Goal: Task Accomplishment & Management: Manage account settings

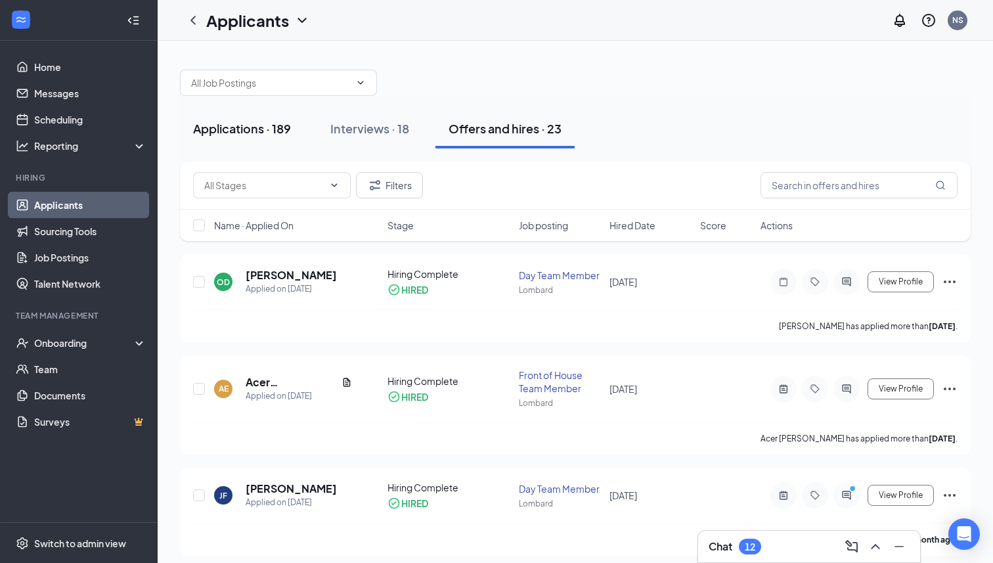
click at [274, 129] on div "Applications · 189" at bounding box center [242, 128] width 98 height 16
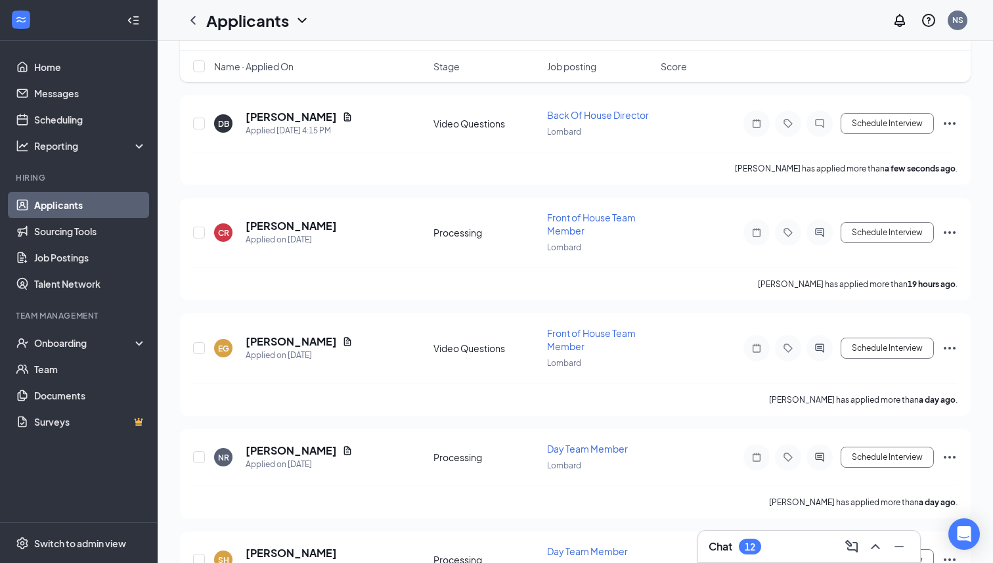
scroll to position [3, 0]
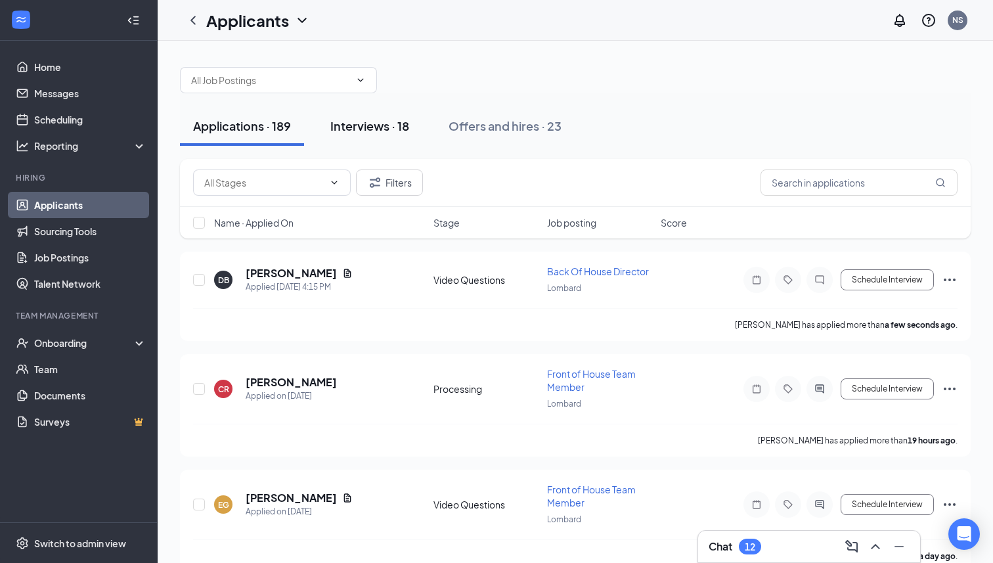
click at [391, 131] on div "Interviews · 18" at bounding box center [369, 126] width 79 height 16
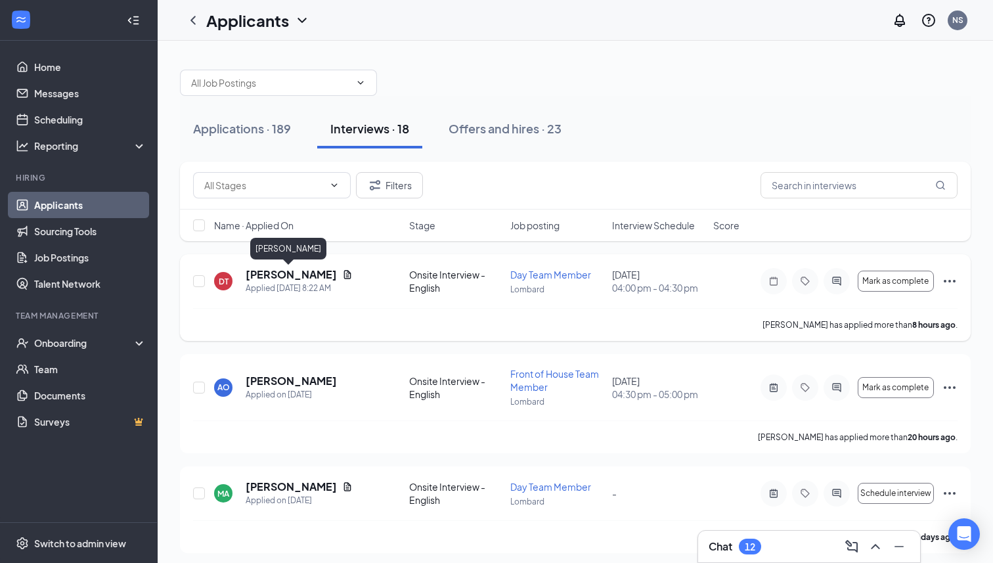
click at [299, 273] on h5 "[PERSON_NAME]" at bounding box center [291, 274] width 91 height 14
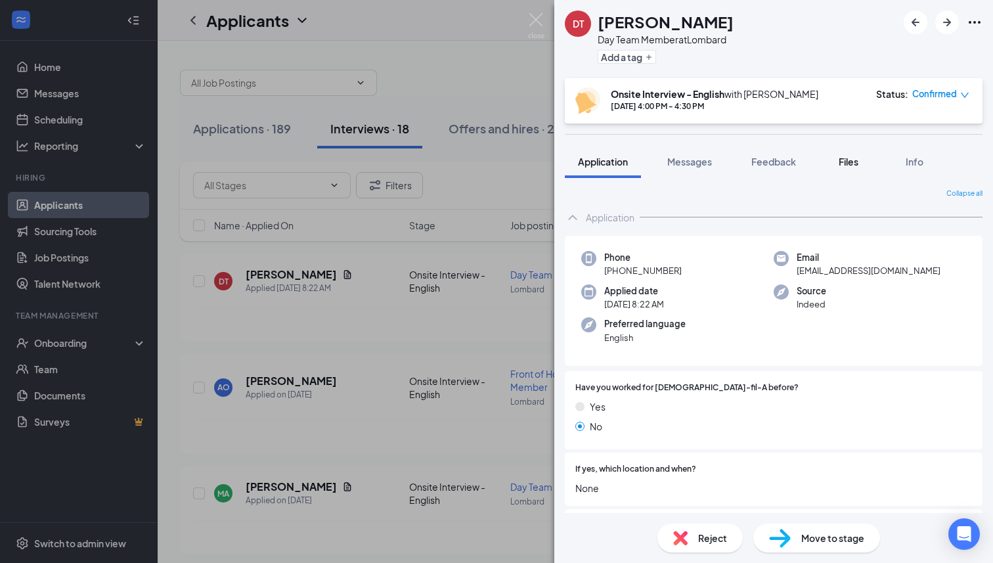
click at [787, 159] on span "Files" at bounding box center [849, 162] width 20 height 12
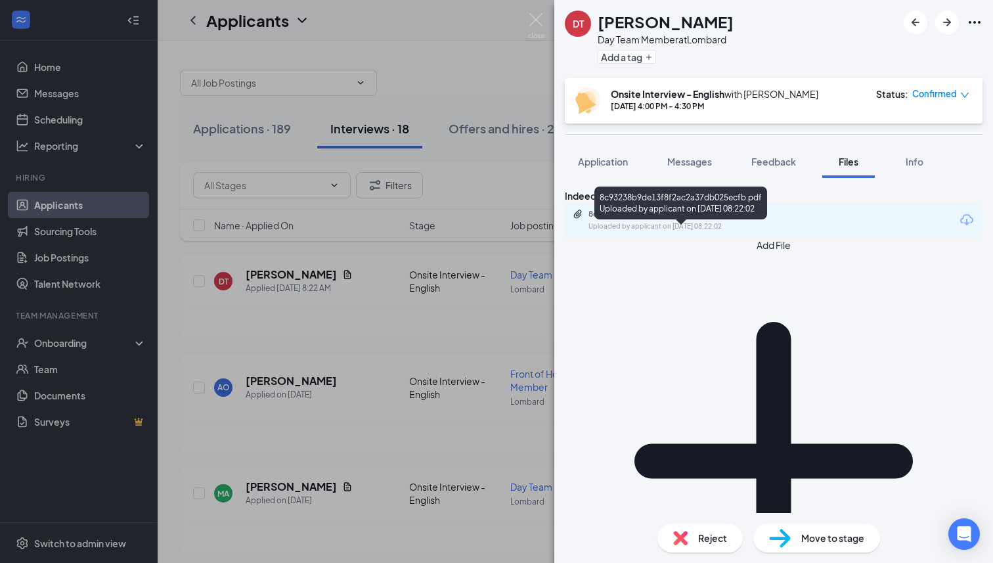
click at [682, 219] on div "8c93238b9de13f8f2ac2a37db025ecfb.pdf" at bounding box center [680, 214] width 184 height 11
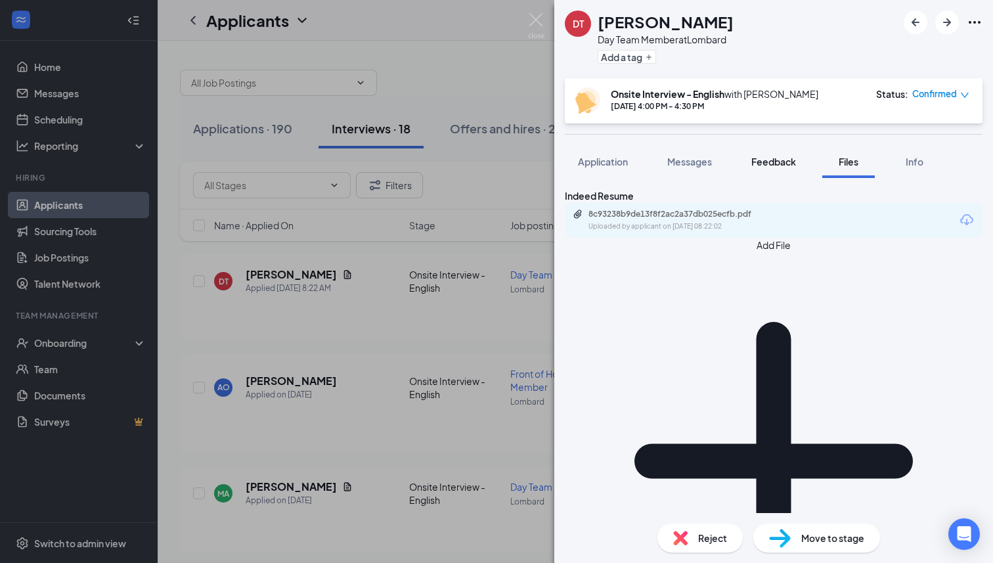
click at [768, 162] on span "Feedback" at bounding box center [773, 162] width 45 height 12
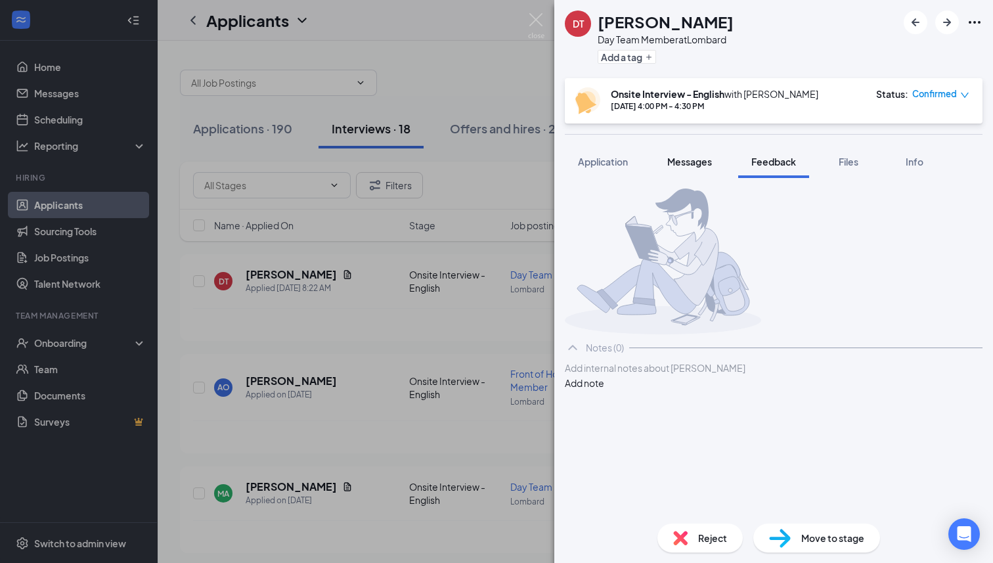
click at [692, 162] on span "Messages" at bounding box center [689, 162] width 45 height 12
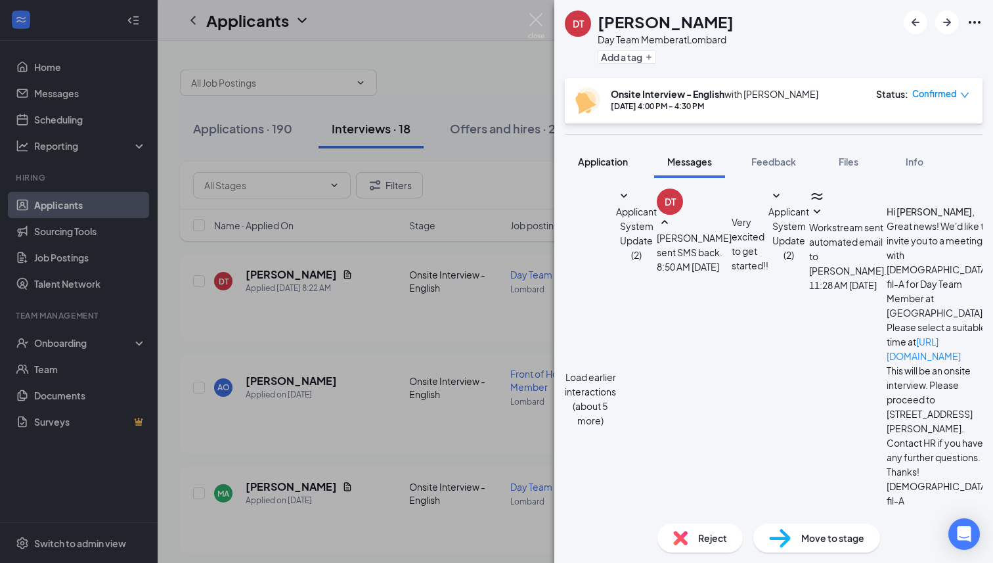
click at [596, 164] on span "Application" at bounding box center [603, 162] width 50 height 12
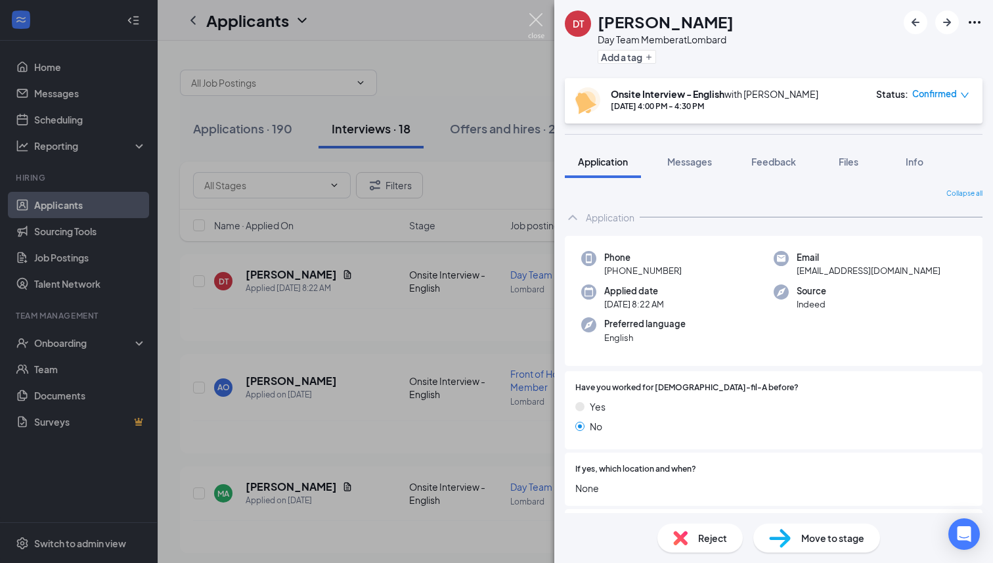
click at [535, 23] on img at bounding box center [536, 26] width 16 height 26
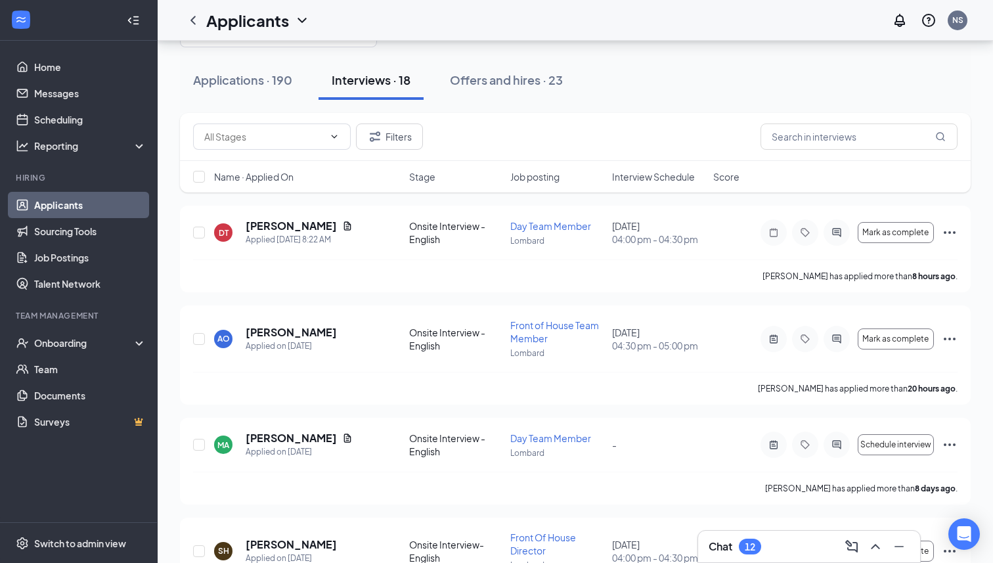
scroll to position [52, 0]
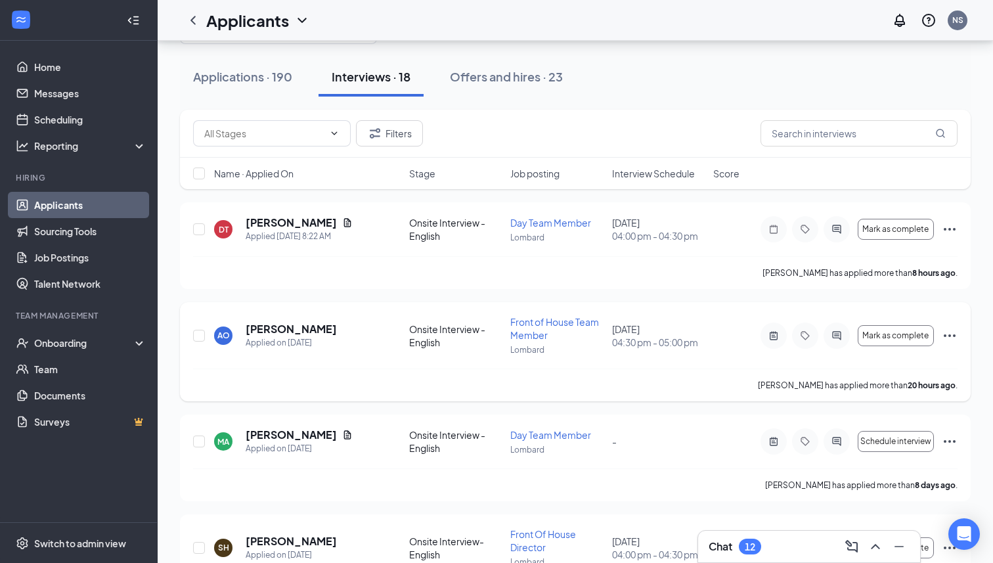
click at [297, 332] on h5 "[PERSON_NAME]" at bounding box center [291, 329] width 91 height 14
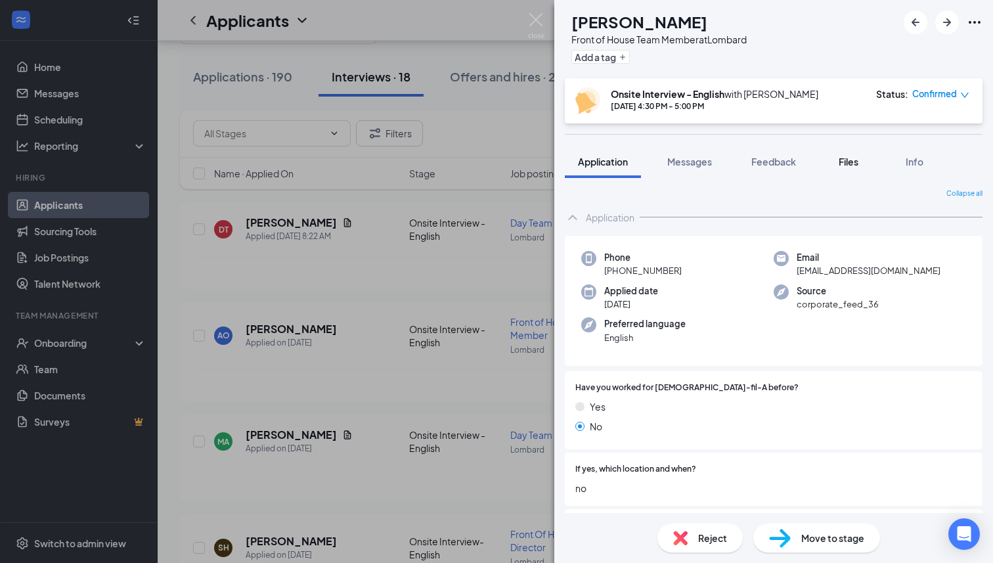
click at [787, 162] on span "Files" at bounding box center [849, 162] width 20 height 12
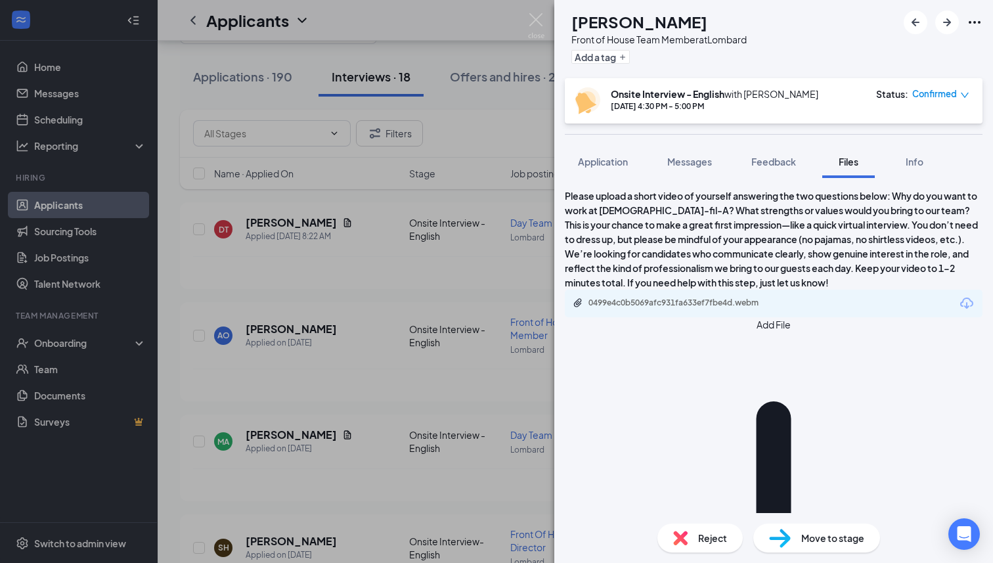
click at [720, 297] on div "0499e4c0b5069afc931fa633ef7fbe4d.webm" at bounding box center [680, 302] width 184 height 11
click at [601, 163] on span "Application" at bounding box center [603, 162] width 50 height 12
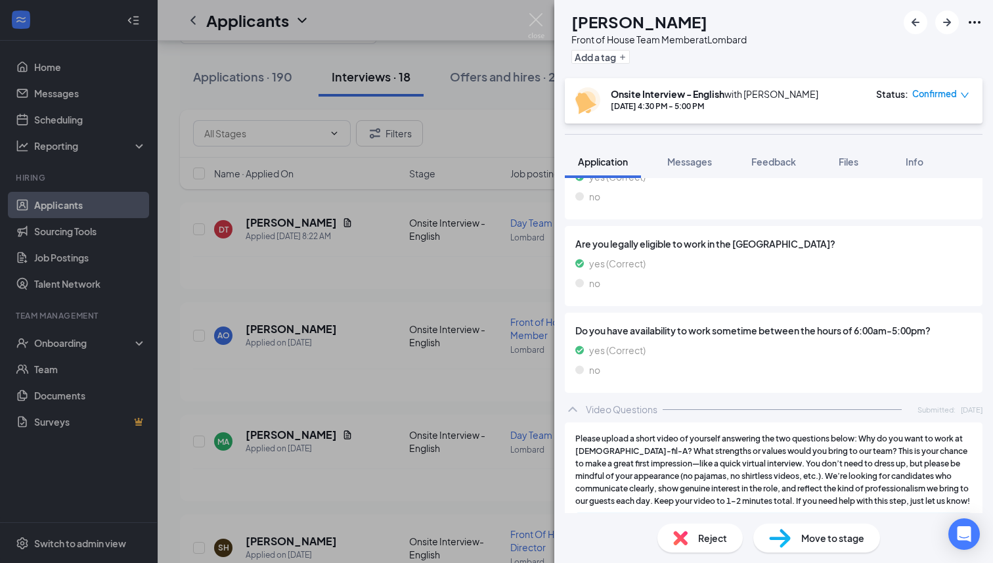
scroll to position [1043, 0]
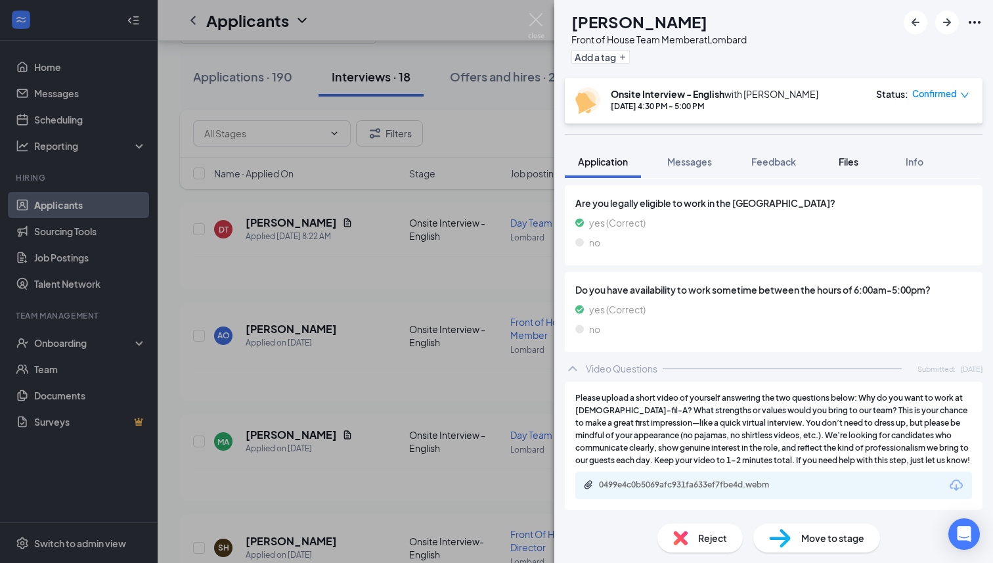
click at [787, 164] on span "Files" at bounding box center [849, 162] width 20 height 12
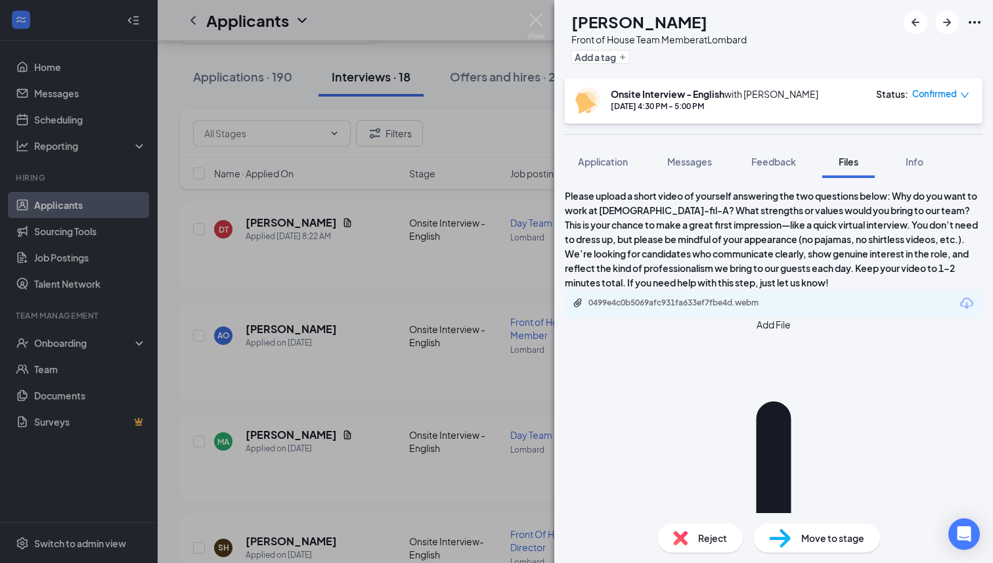
click at [373, 311] on div "AO [PERSON_NAME] Front of House Team Member at Lombard Add a tag Onsite Intervi…" at bounding box center [496, 281] width 993 height 563
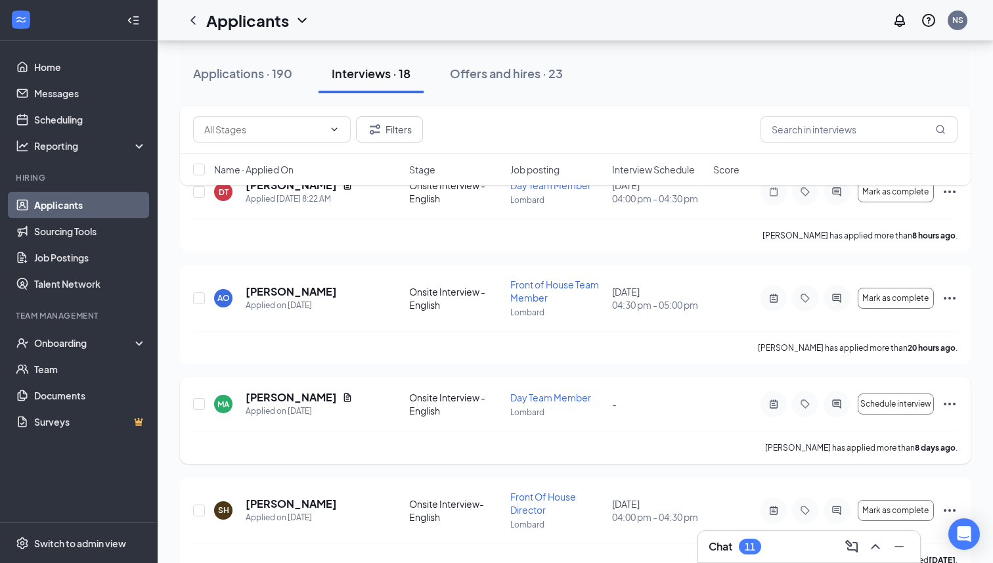
scroll to position [98, 0]
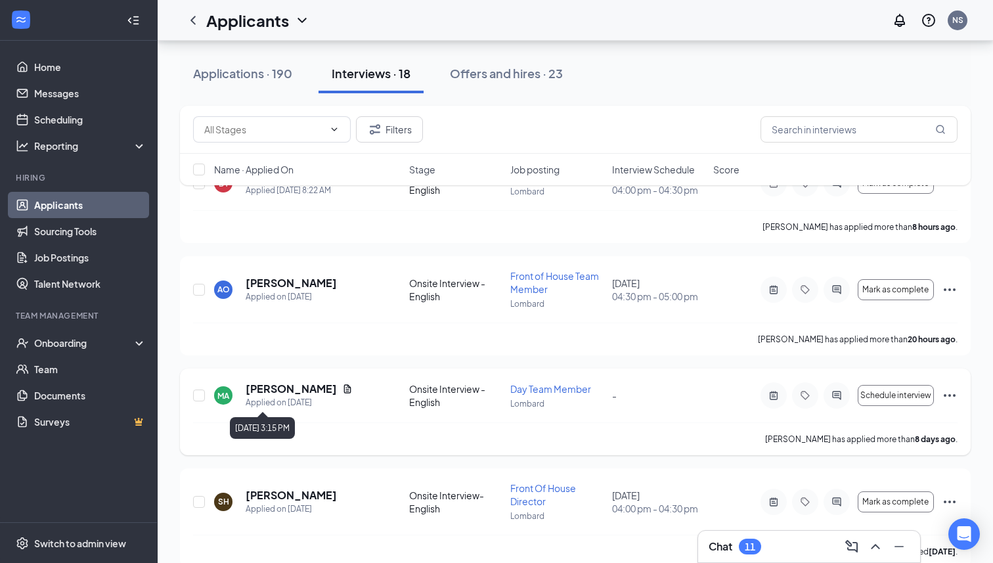
click at [282, 390] on h5 "[PERSON_NAME]" at bounding box center [291, 389] width 91 height 14
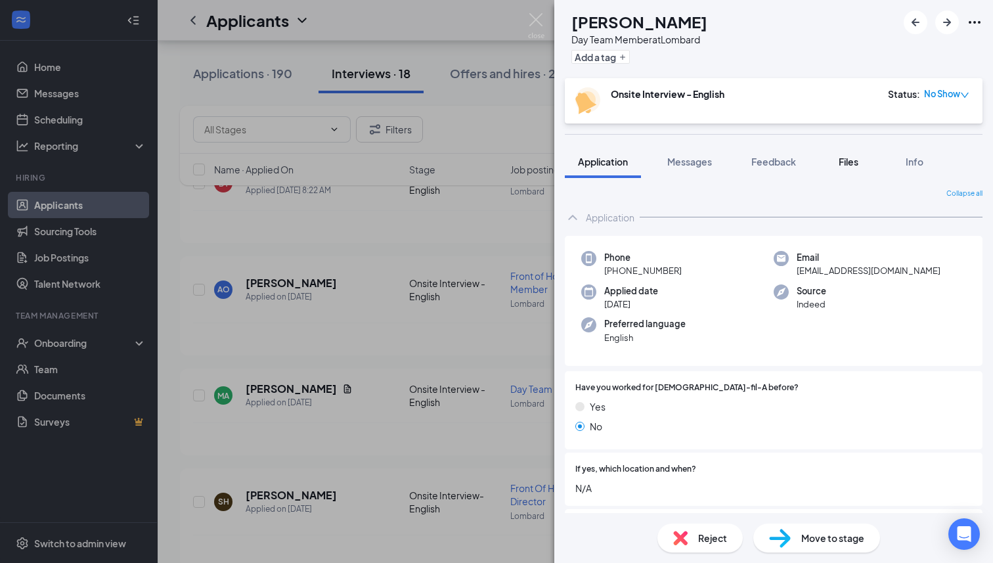
click at [787, 163] on span "Files" at bounding box center [849, 162] width 20 height 12
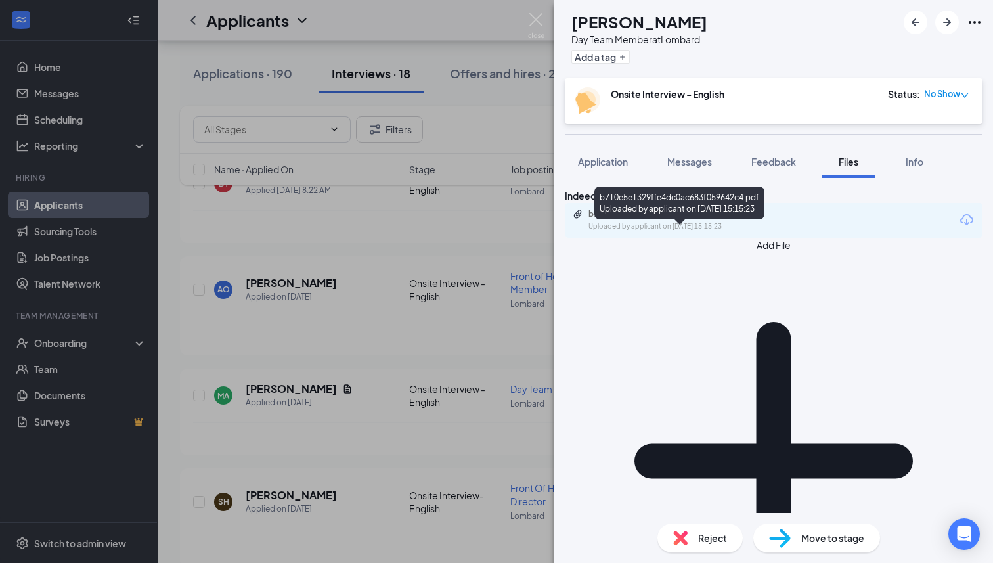
click at [680, 232] on div "b710e5e1329ffe4dc0ac683f059642c4.pdf Uploaded by applicant on [DATE] 15:15:23" at bounding box center [679, 220] width 213 height 23
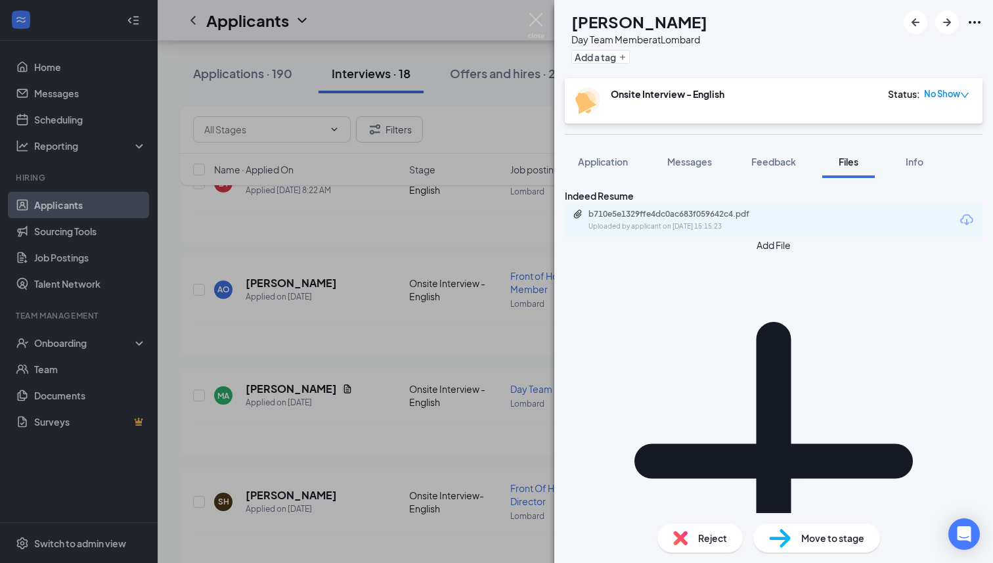
click at [334, 426] on div "MA [PERSON_NAME] Day Team Member at Lombard Add a tag Onsite Interview - Englis…" at bounding box center [496, 281] width 993 height 563
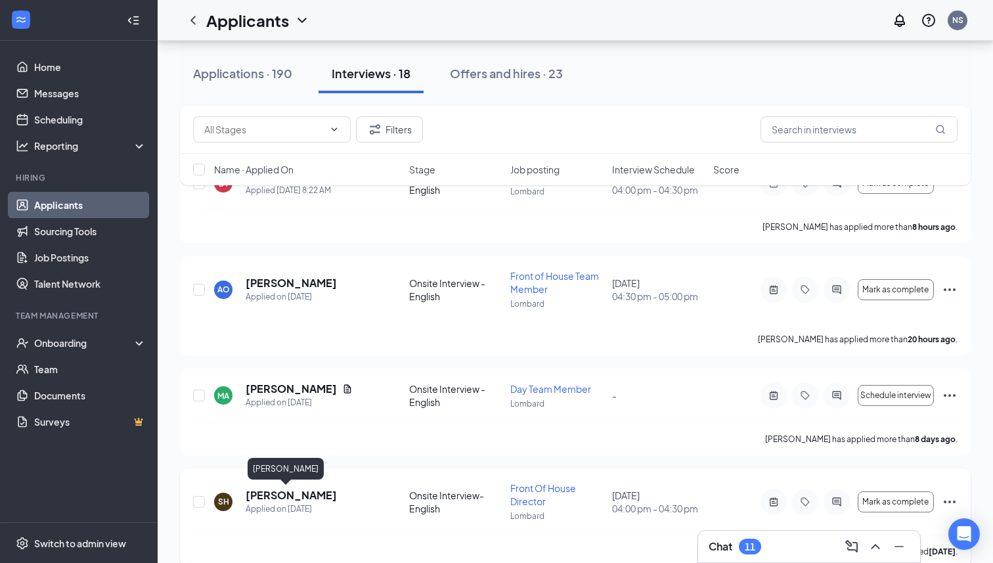
click at [276, 491] on h5 "[PERSON_NAME]" at bounding box center [291, 495] width 91 height 14
